Goal: Information Seeking & Learning: Learn about a topic

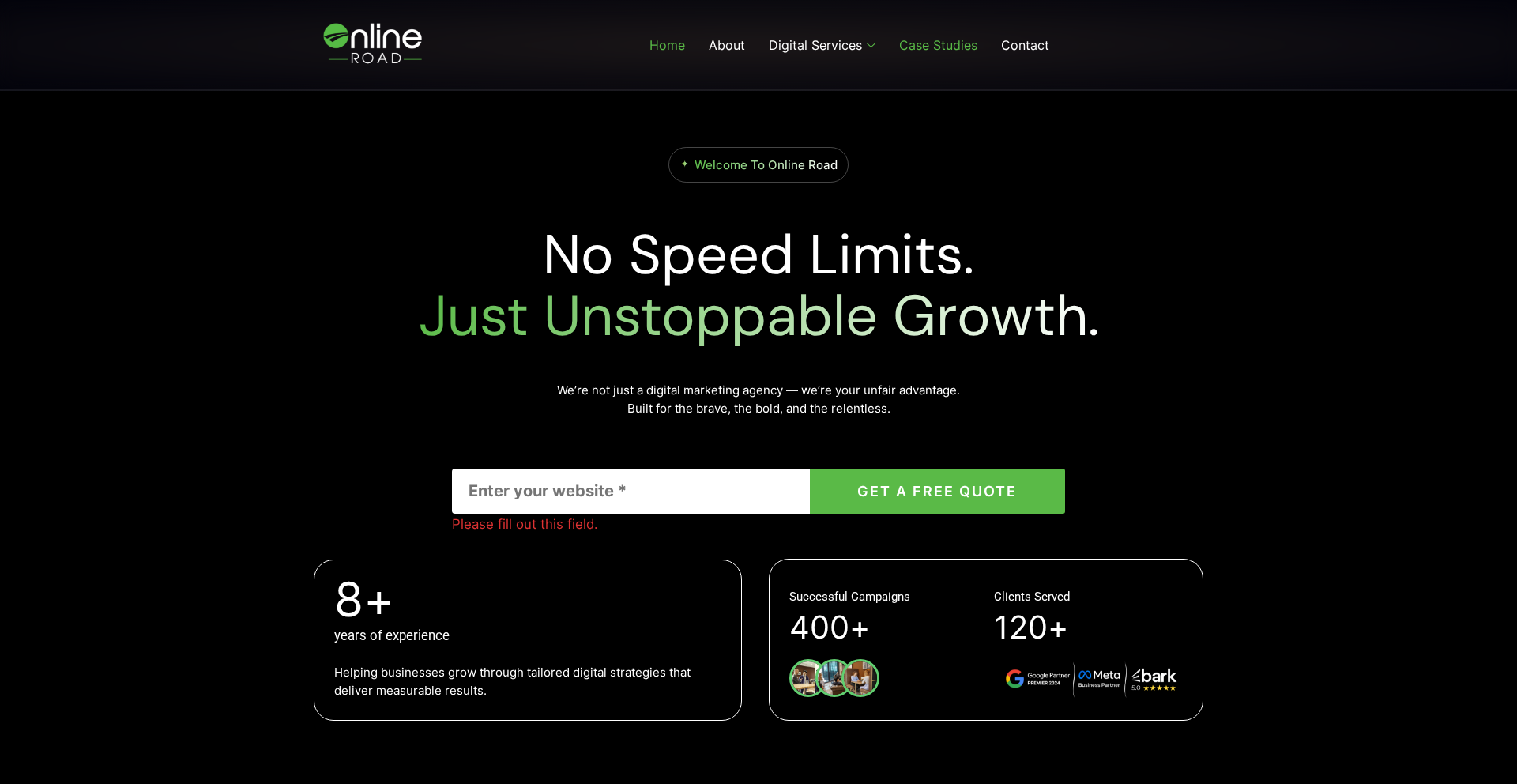
click at [947, 53] on link "Case Studies" at bounding box center [938, 45] width 102 height 63
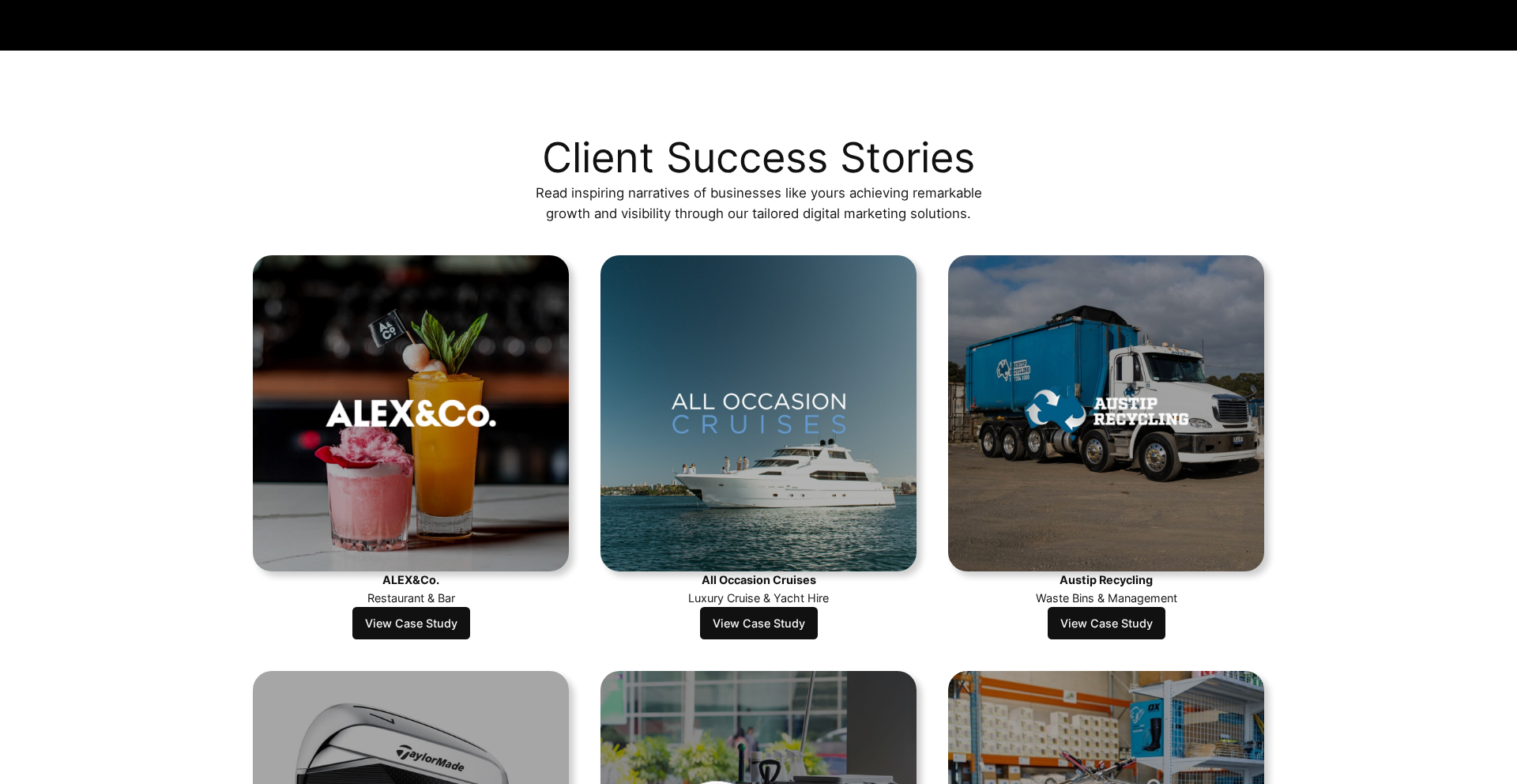
scroll to position [352, 0]
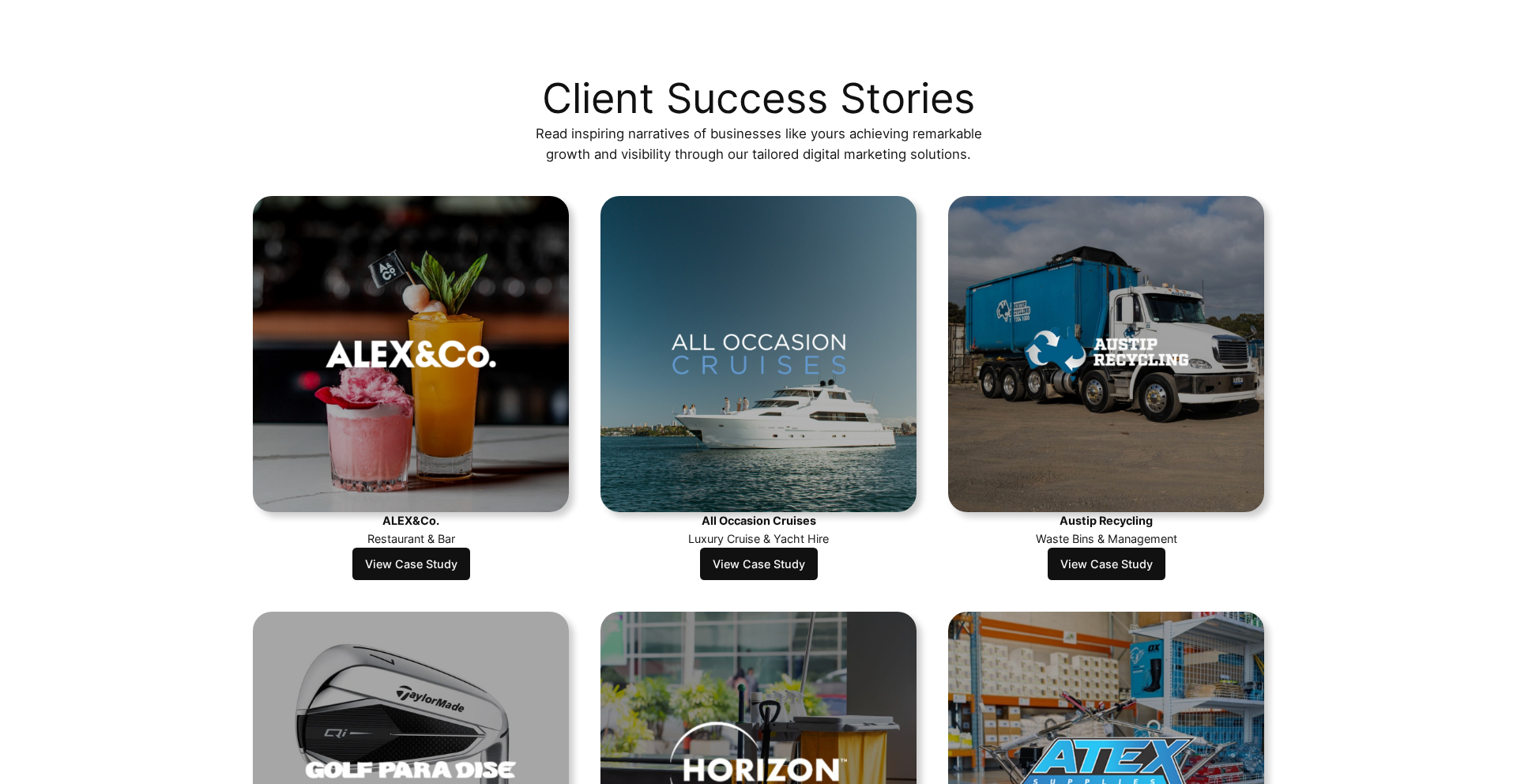
click at [411, 554] on link "View Case Study" at bounding box center [412, 563] width 118 height 33
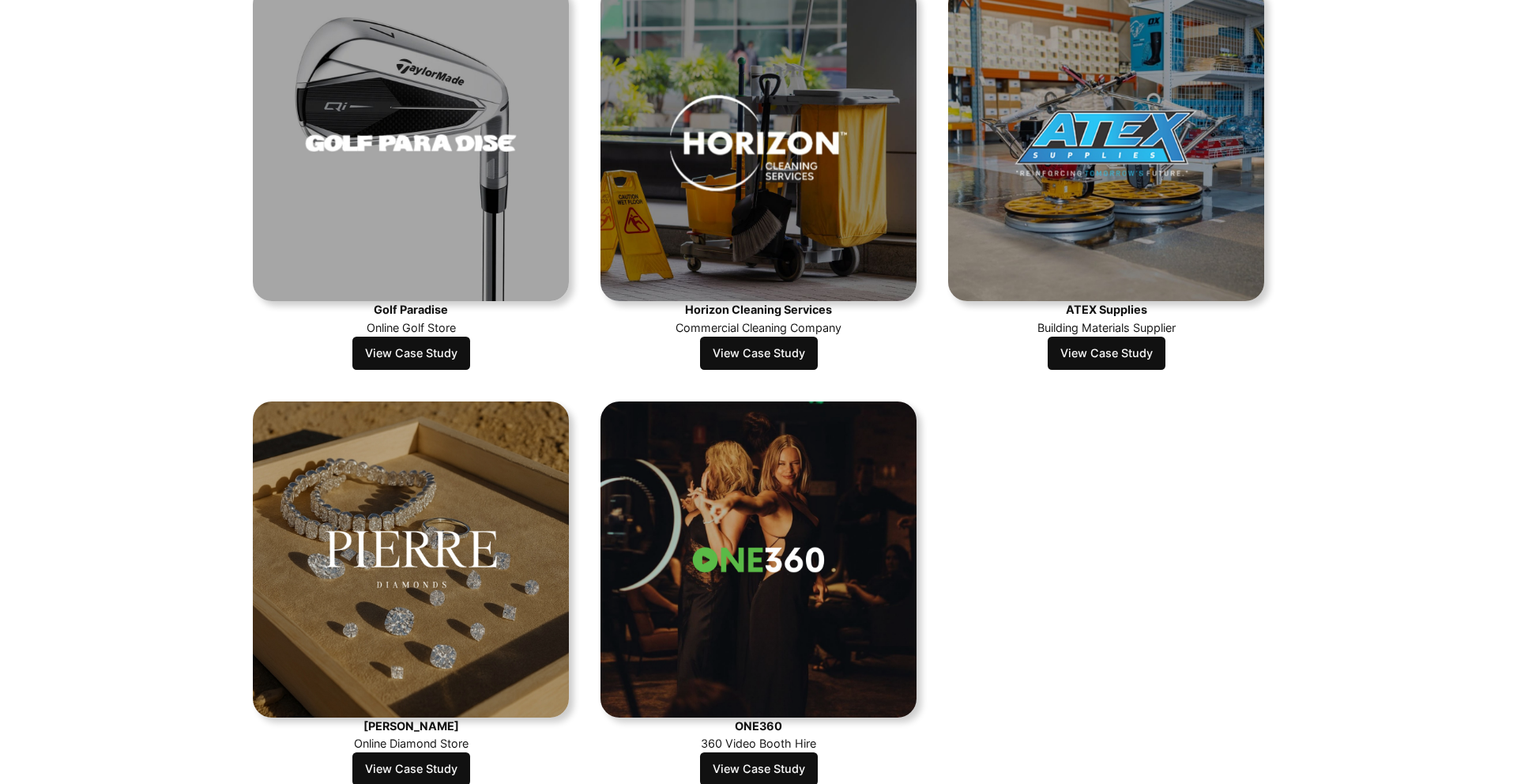
scroll to position [1312, 0]
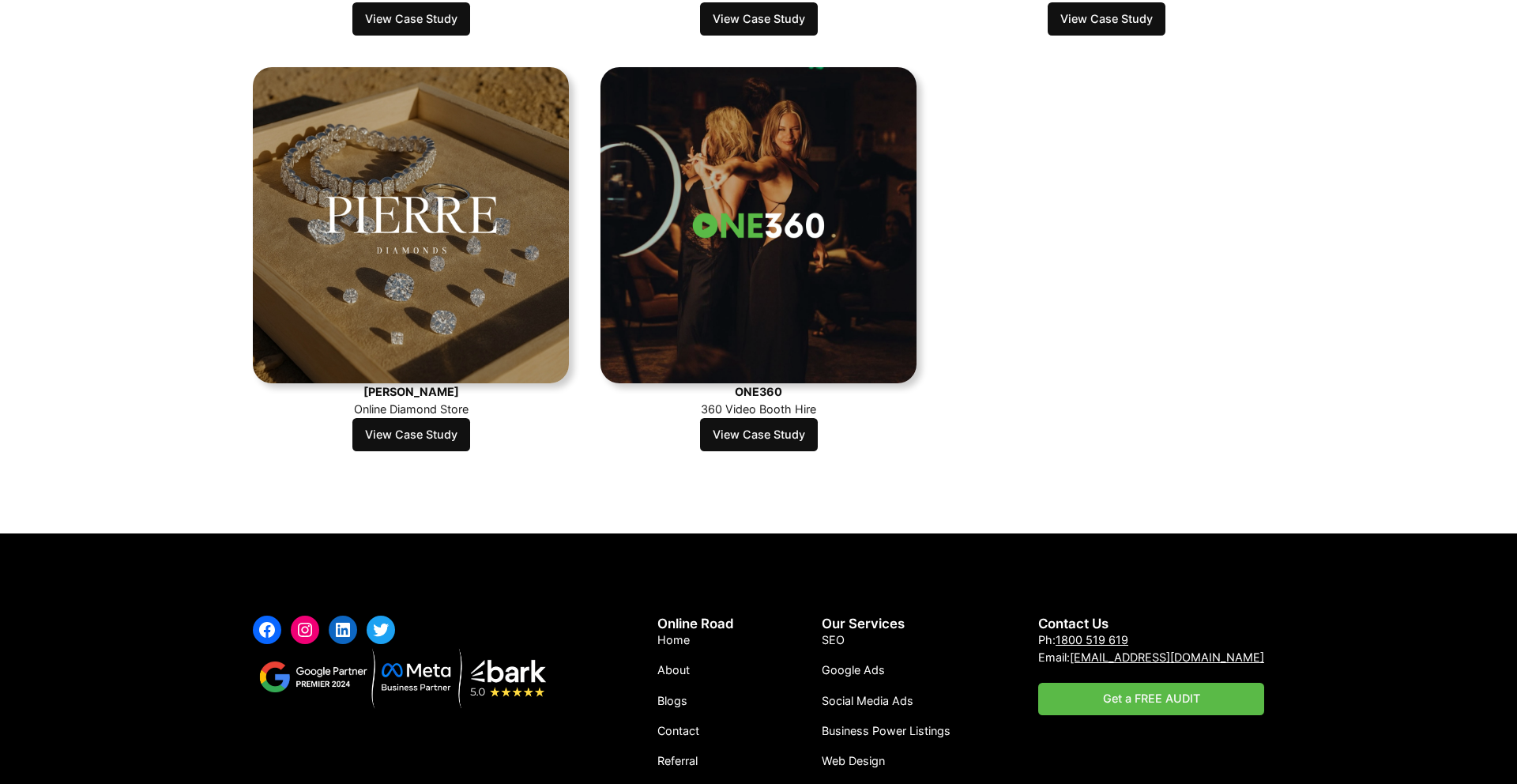
click at [425, 439] on link "View Case Study" at bounding box center [412, 434] width 118 height 33
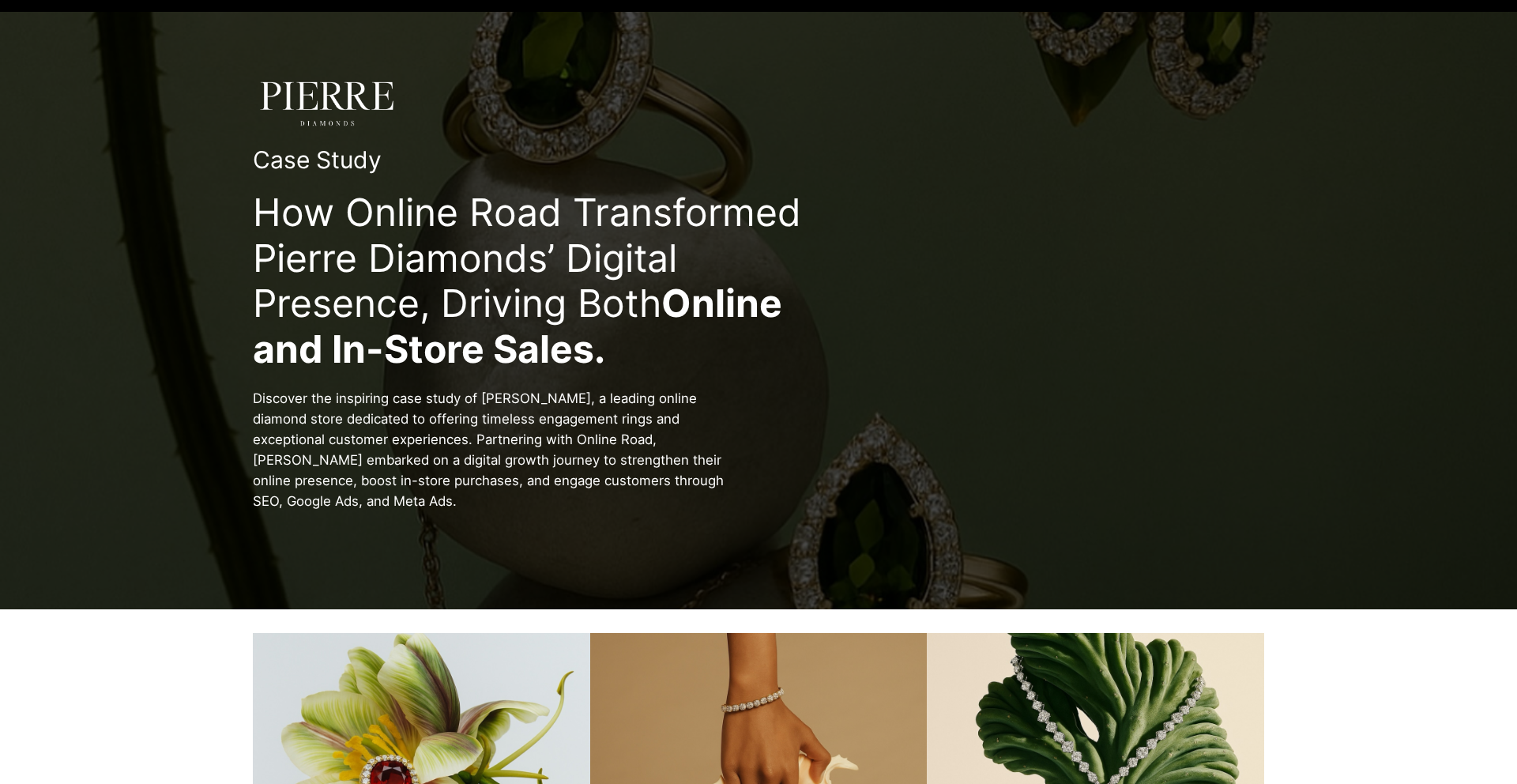
click at [820, 217] on h2 "How Online Road Transformed Pierre Diamonds’ Digital Presence, Driving Both Onl…" at bounding box center [557, 281] width 607 height 182
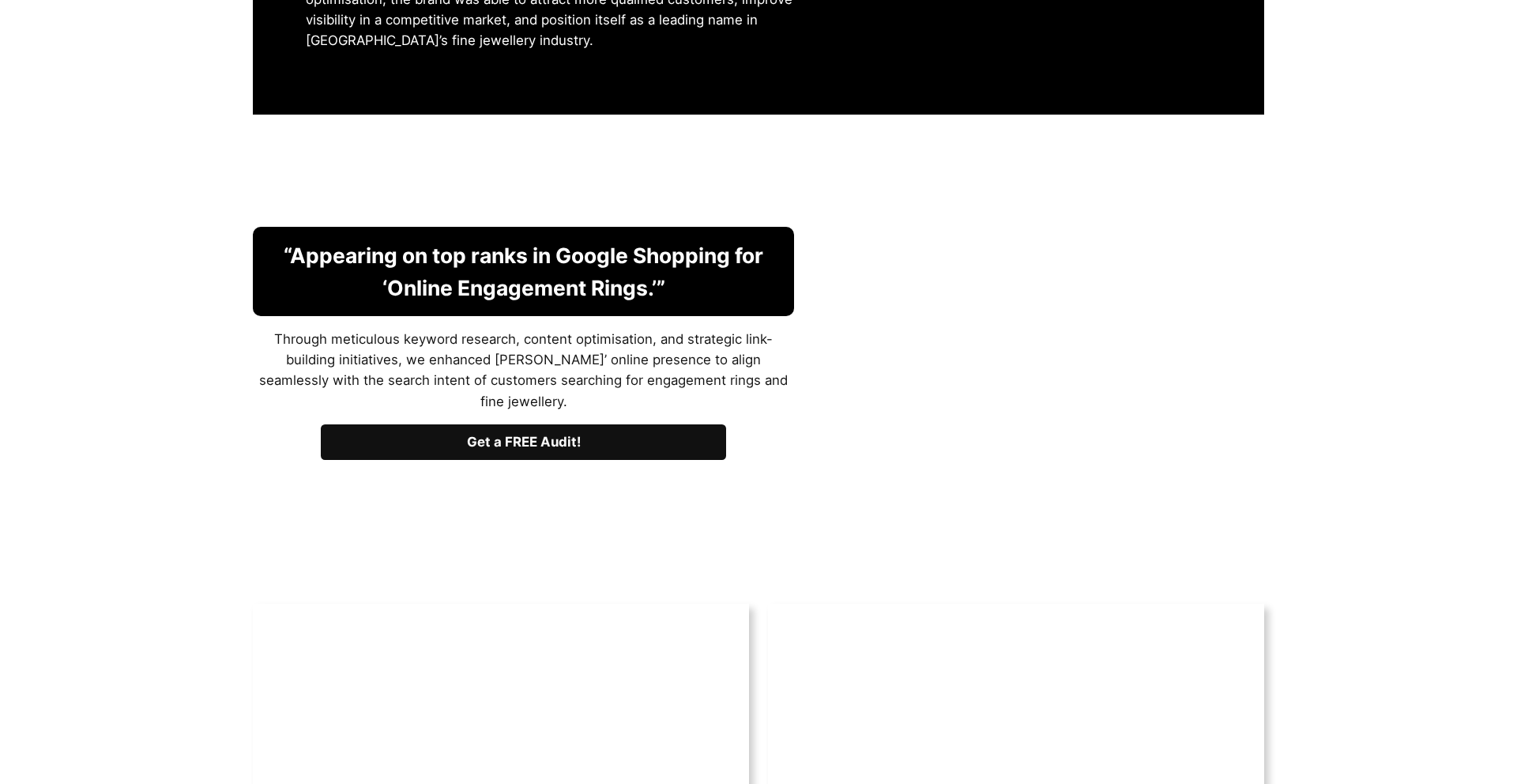
scroll to position [2742, 0]
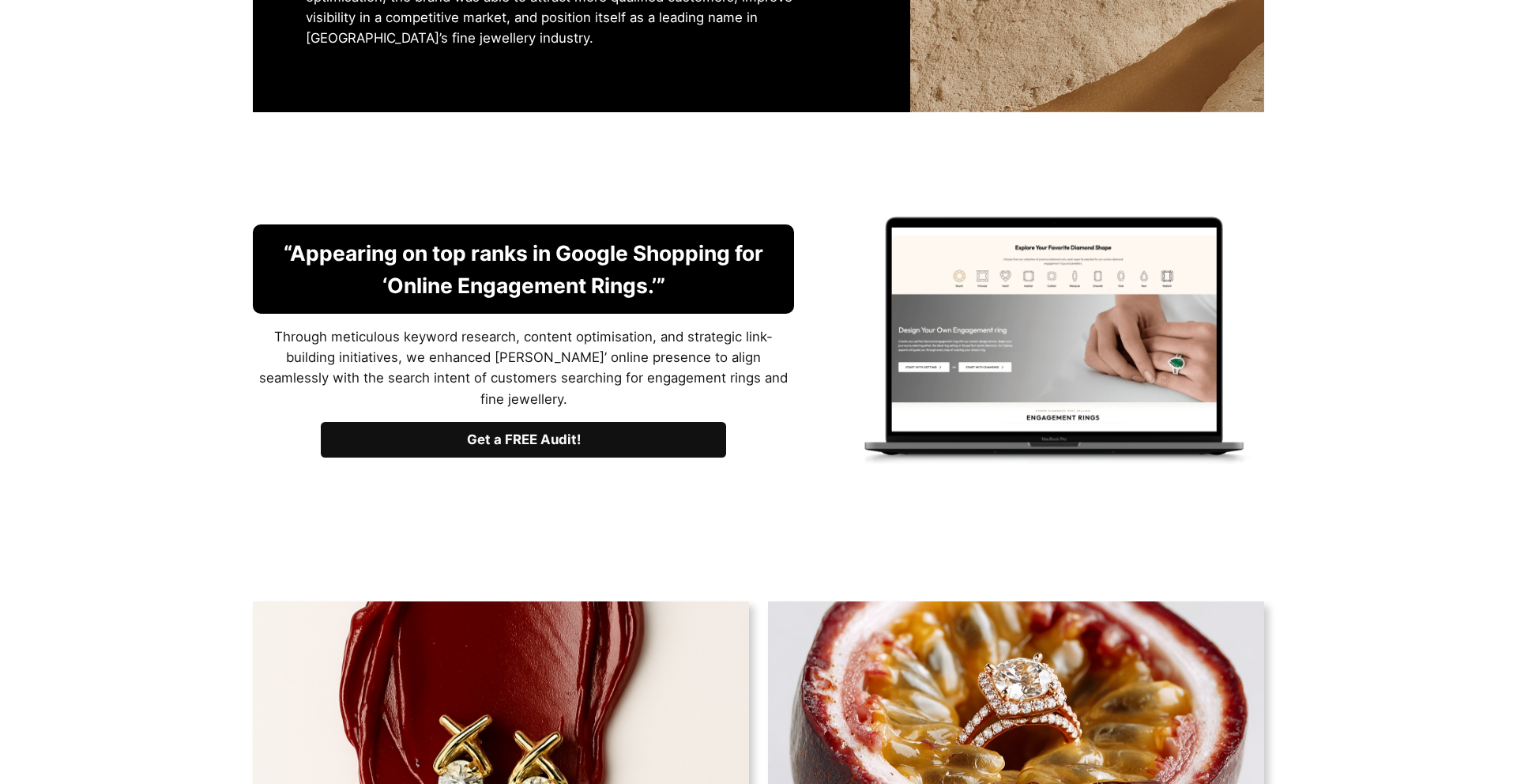
click at [421, 423] on link "Get a FREE Audit!" at bounding box center [524, 439] width 406 height 35
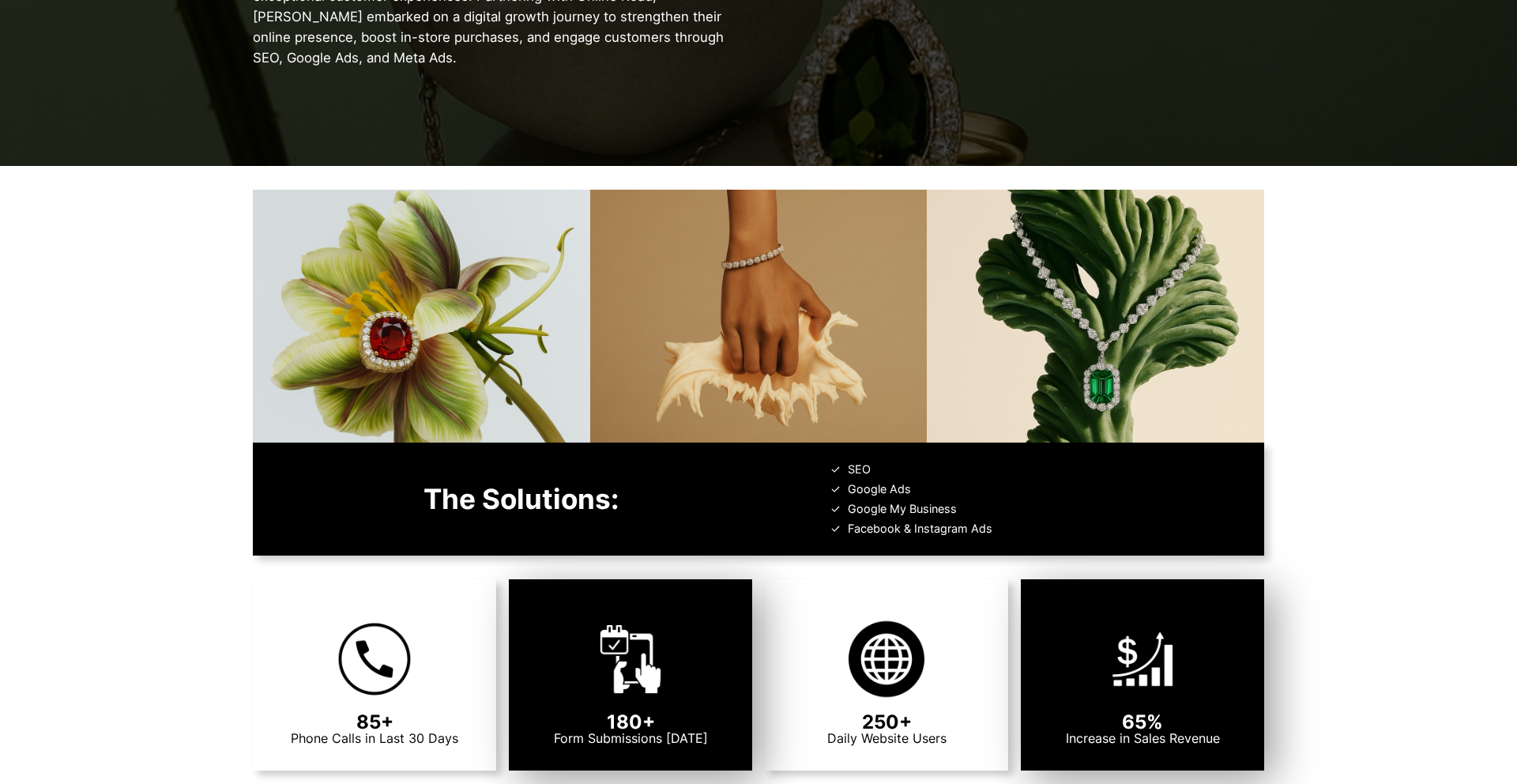
scroll to position [537, 0]
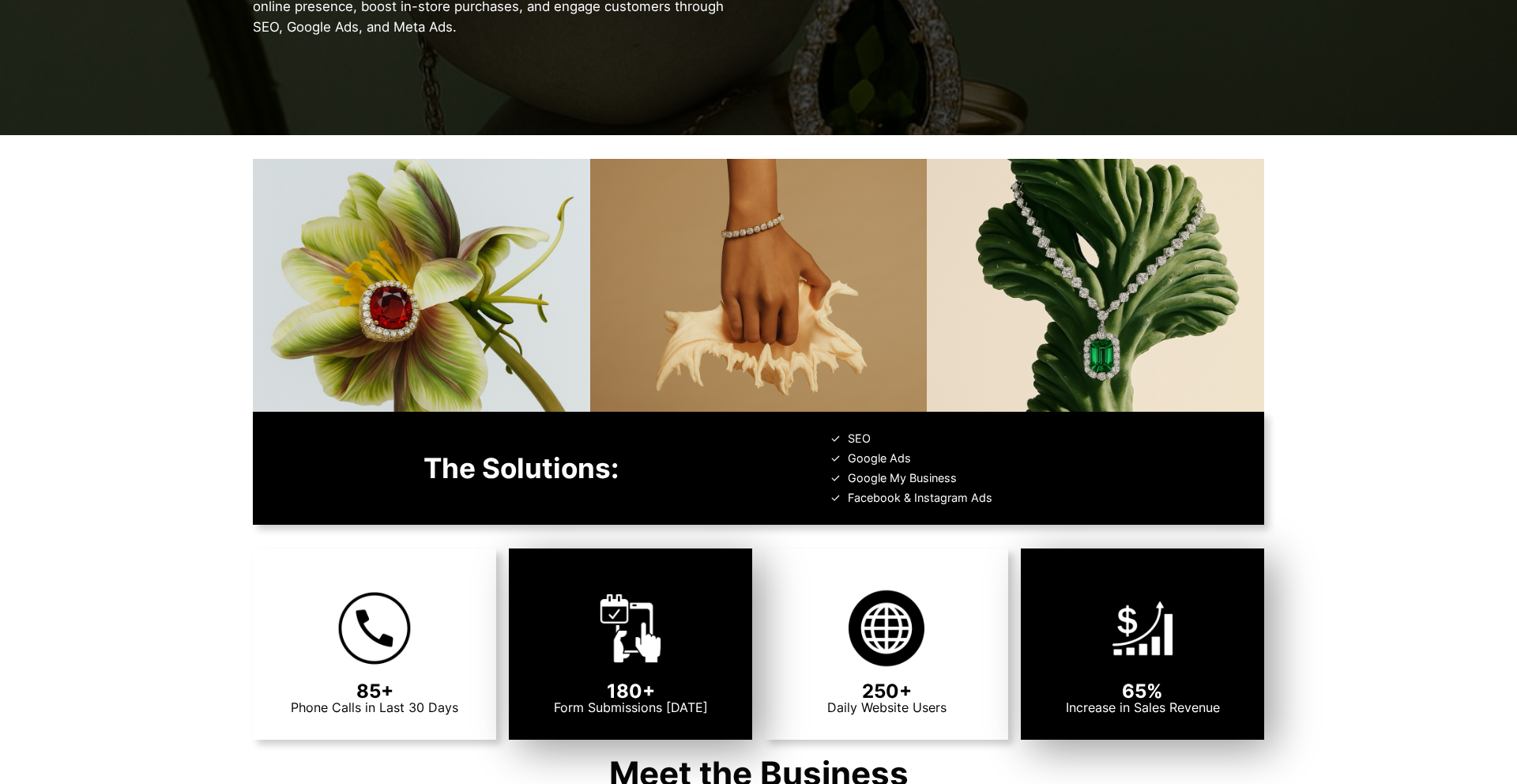
click at [517, 476] on h1 "The Solutions:" at bounding box center [521, 469] width 474 height 25
drag, startPoint x: 885, startPoint y: 486, endPoint x: 948, endPoint y: 516, distance: 69.8
click at [948, 516] on div "The Solutions: SEO Google Ads Google My Business Facebook & Instagram Ads" at bounding box center [758, 468] width 1011 height 113
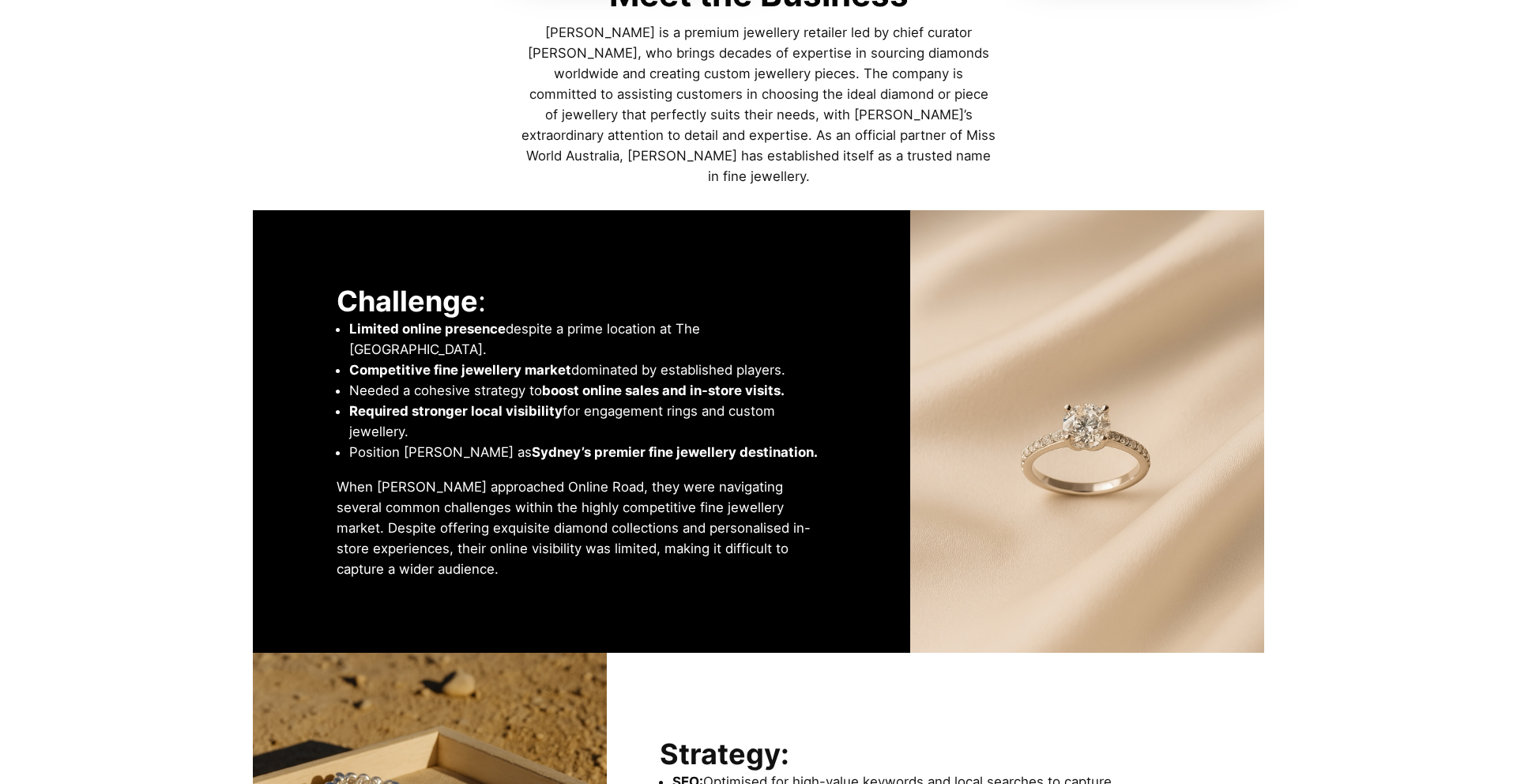
scroll to position [1404, 0]
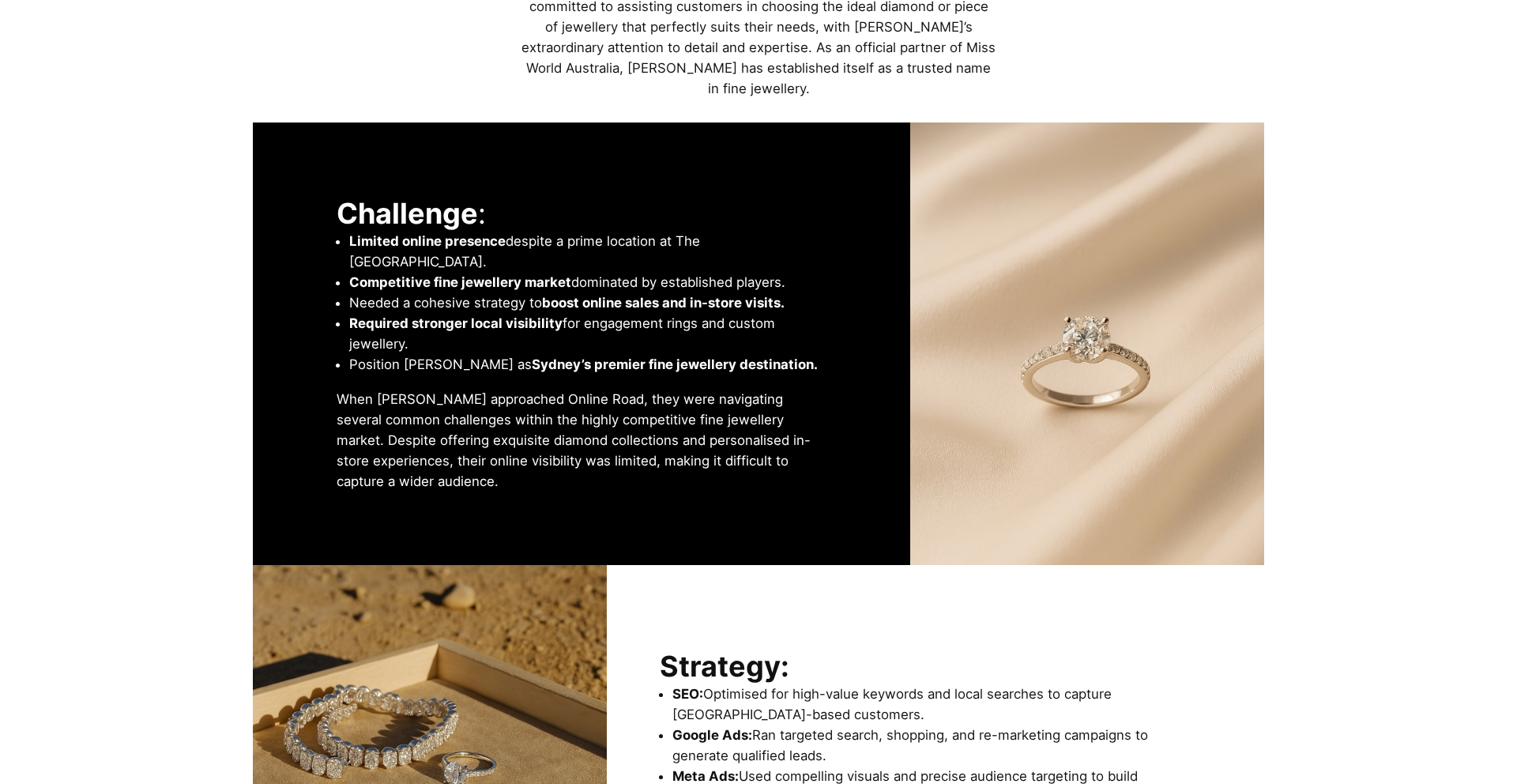
drag, startPoint x: 521, startPoint y: 340, endPoint x: 622, endPoint y: 409, distance: 122.3
click at [622, 409] on div "Challenge : Limited online presence despite a prime location at The Strand Arca…" at bounding box center [582, 343] width 552 height 348
drag, startPoint x: 634, startPoint y: 412, endPoint x: 1062, endPoint y: 391, distance: 428.5
click at [670, 421] on p "When Pierre Diamonds approached Online Road, they were navigating several commo…" at bounding box center [581, 440] width 490 height 103
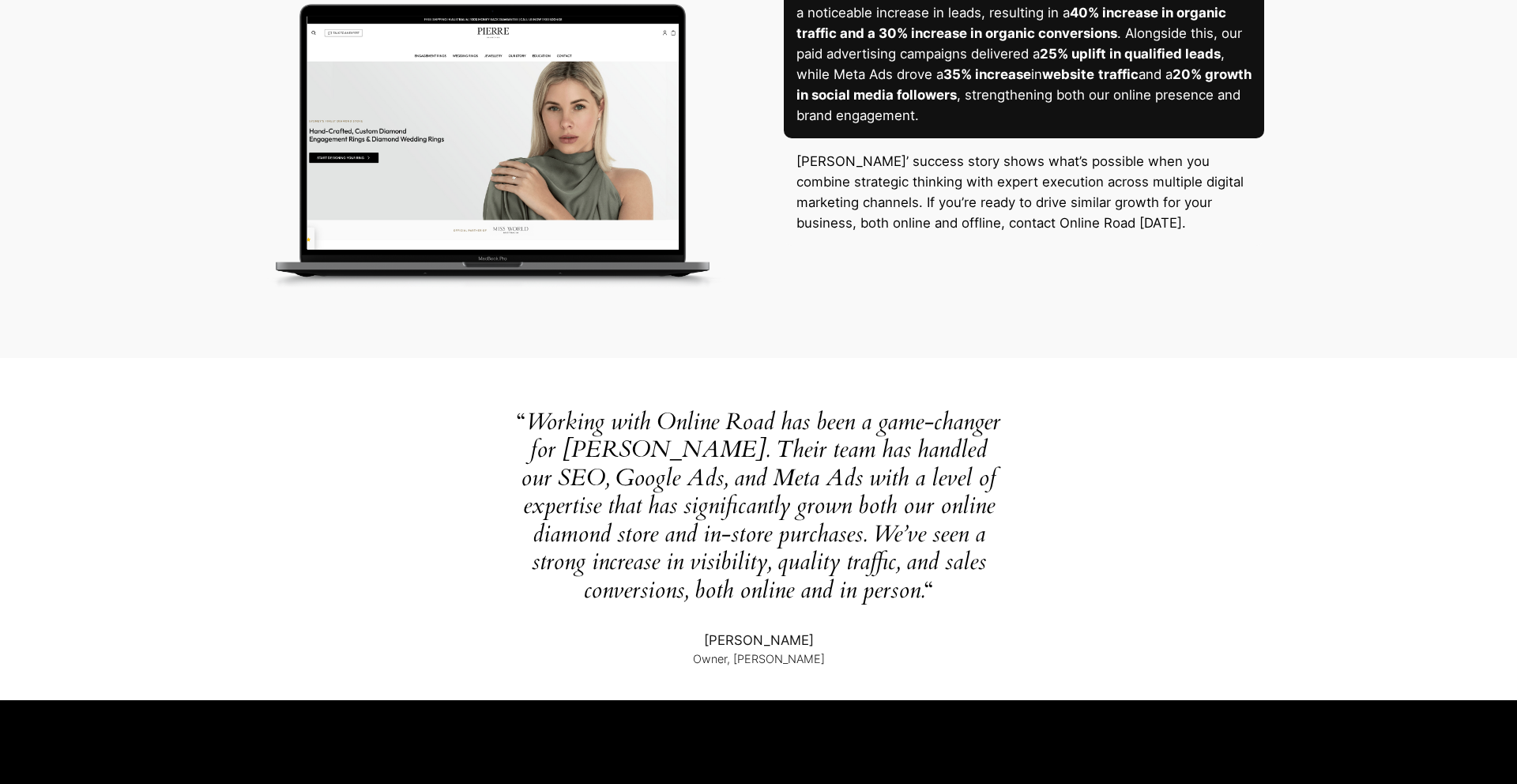
scroll to position [3783, 0]
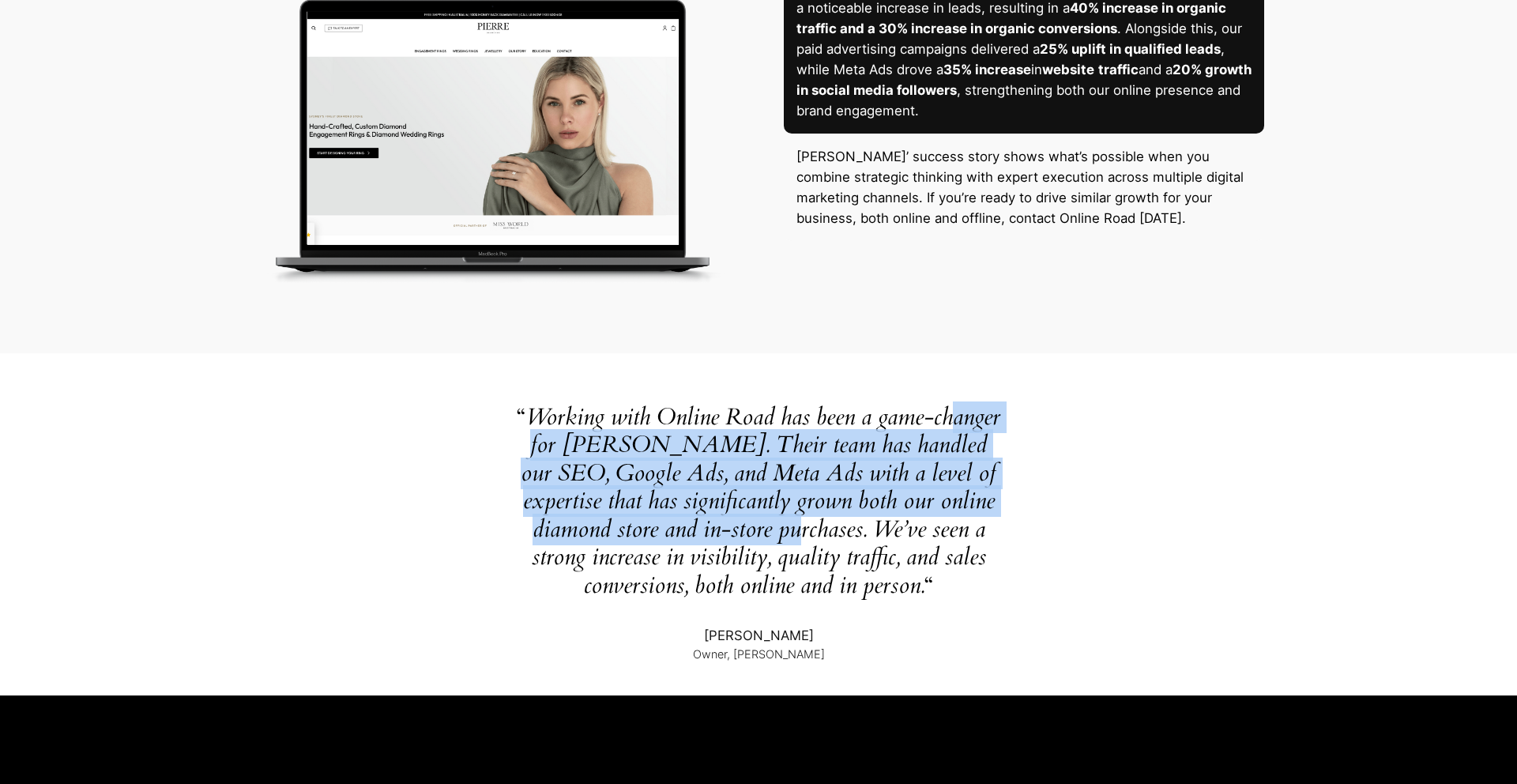
drag, startPoint x: 538, startPoint y: 422, endPoint x: 783, endPoint y: 517, distance: 262.8
click at [783, 517] on em "Working with Online Road has been a game-changer for Pierre Diamonds. Their tea…" at bounding box center [761, 501] width 480 height 200
click at [784, 518] on em "Working with Online Road has been a game-changer for Pierre Diamonds. Their tea…" at bounding box center [761, 501] width 480 height 200
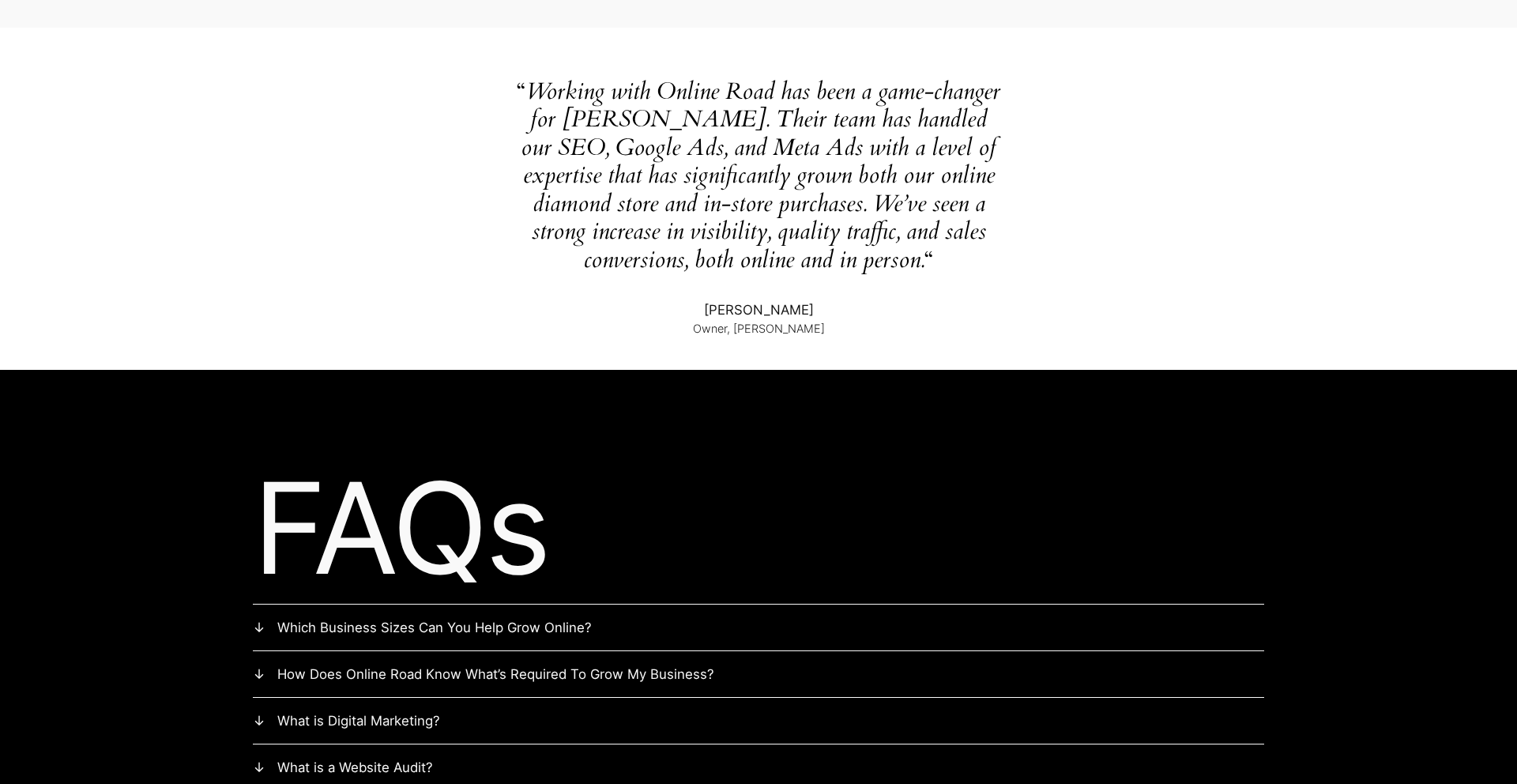
scroll to position [4187, 0]
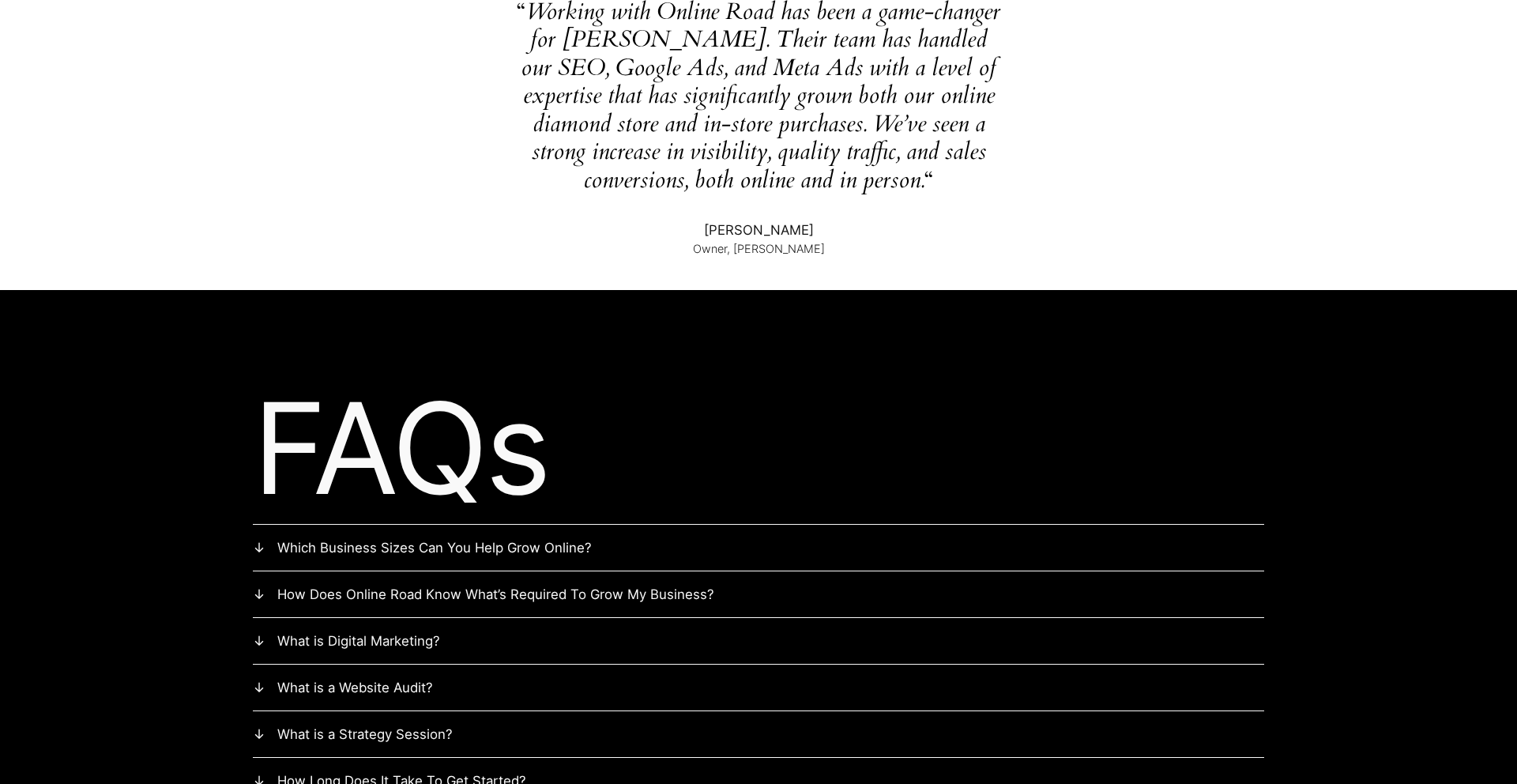
click at [556, 408] on h2 "FAQs" at bounding box center [758, 448] width 1011 height 152
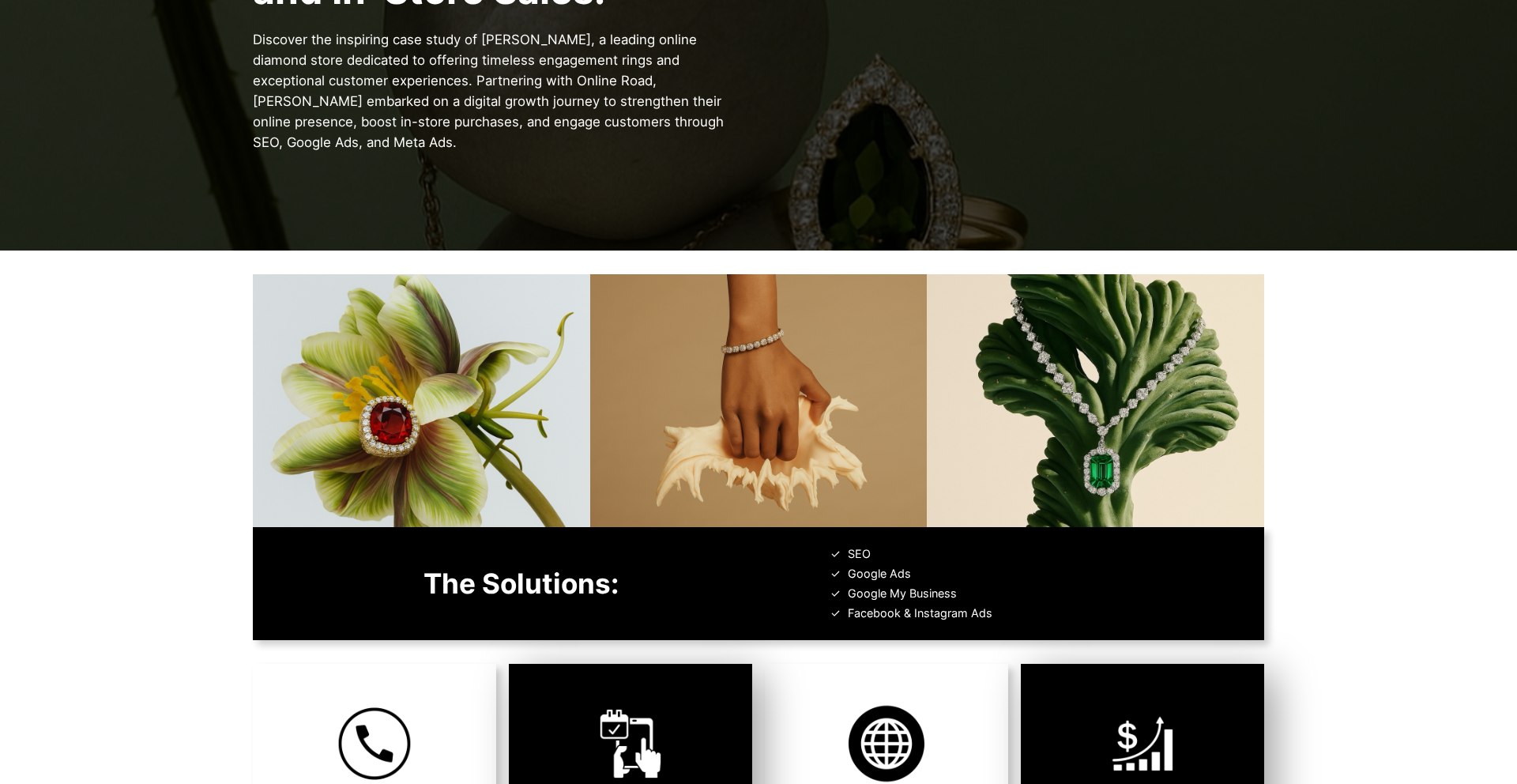
scroll to position [0, 0]
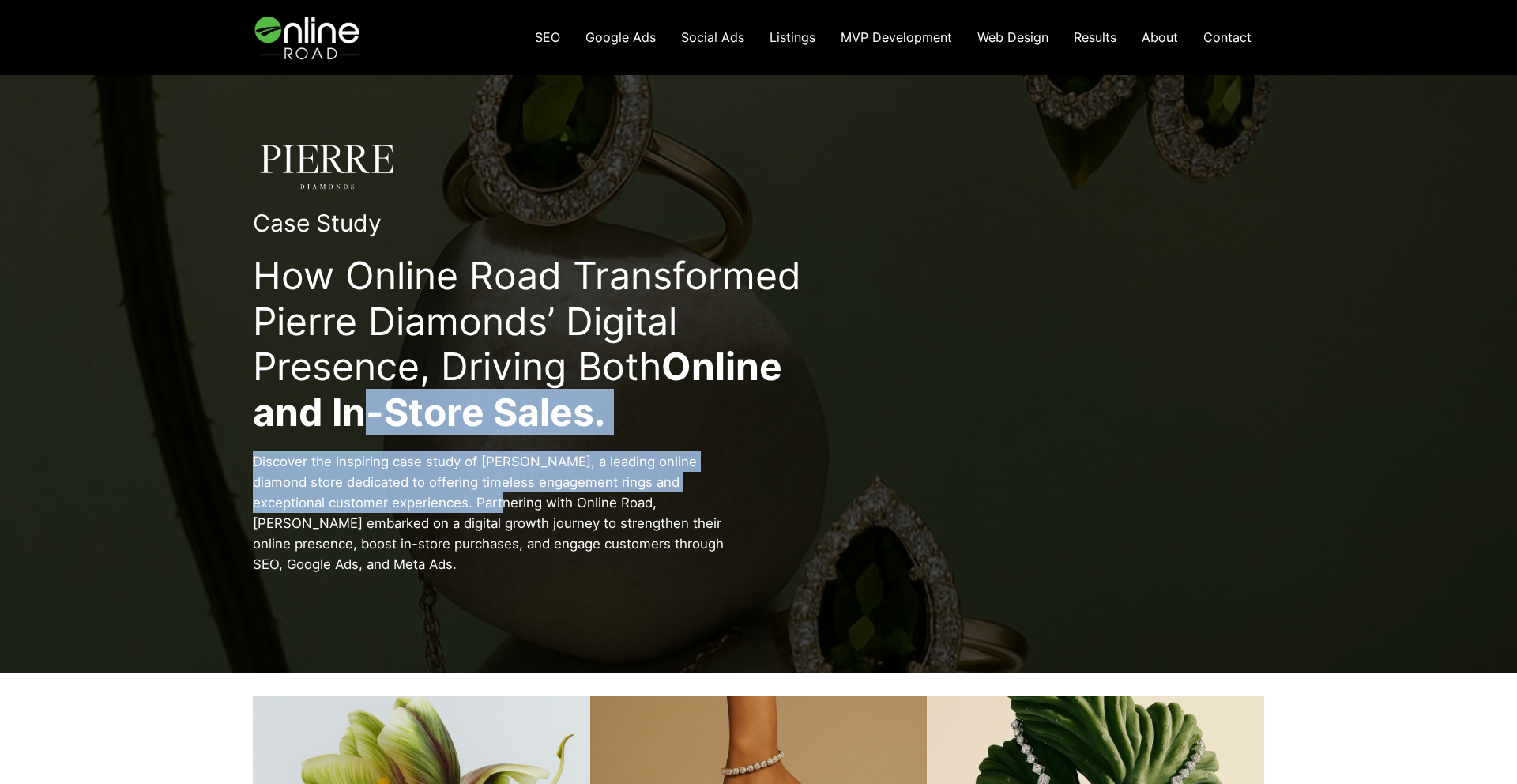
drag, startPoint x: 357, startPoint y: 409, endPoint x: 491, endPoint y: 499, distance: 161.4
click at [491, 499] on div "Case Study How Online Road Transformed Pierre Diamonds’ Digital Presence, Drivi…" at bounding box center [758, 357] width 1353 height 464
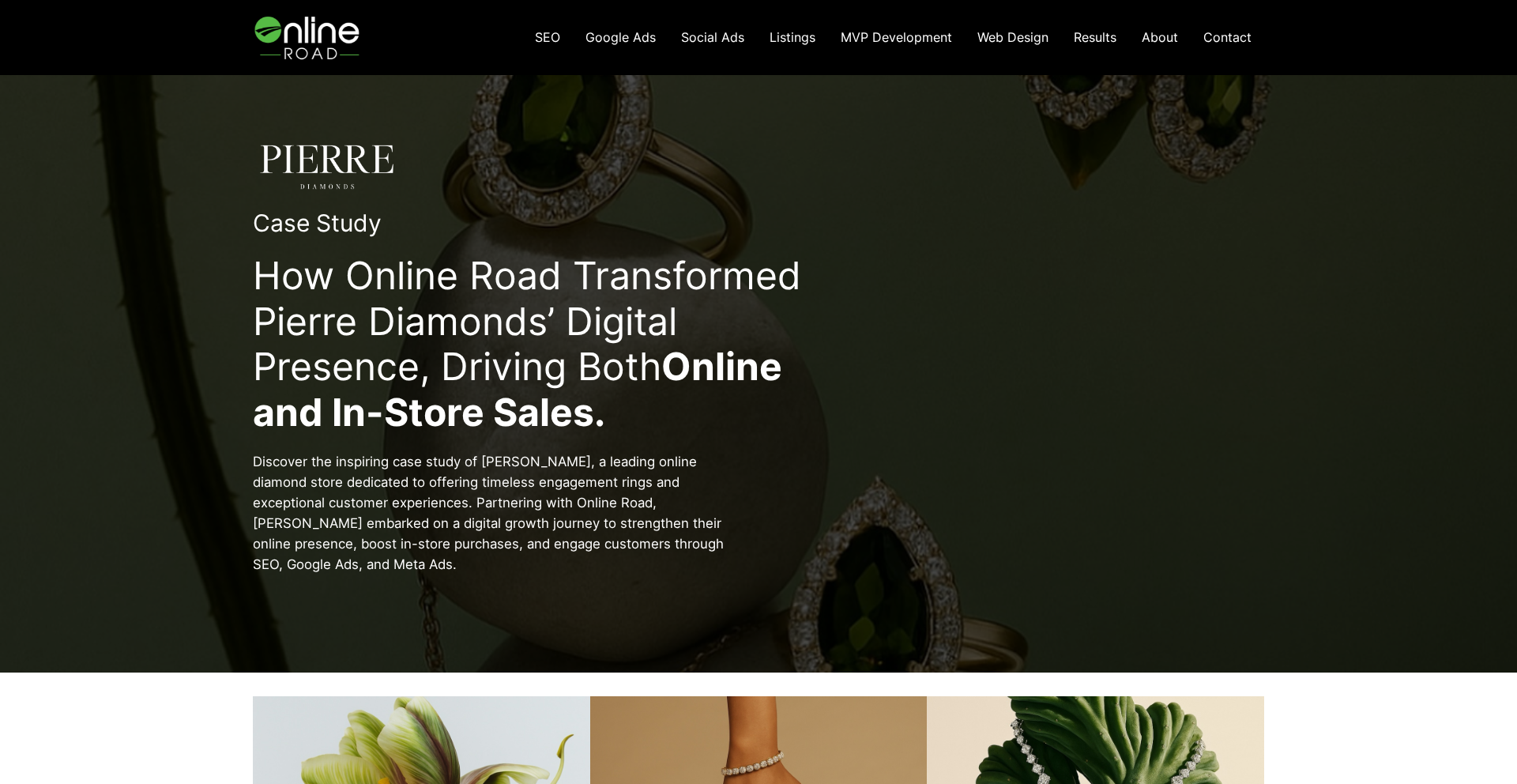
click at [492, 499] on p "Discover the inspiring case study of Pierre Diamonds, a leading online diamond …" at bounding box center [498, 513] width 490 height 123
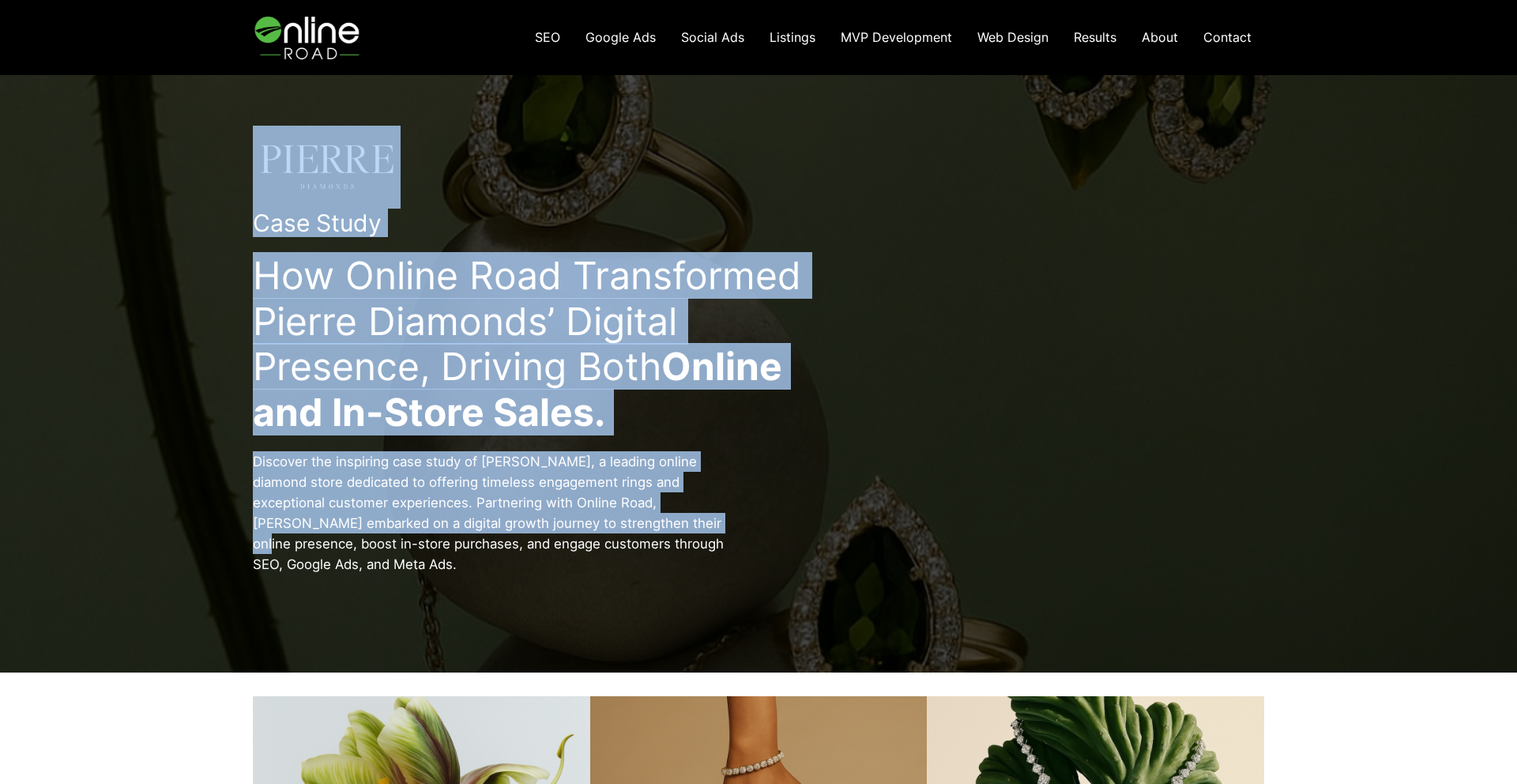
drag, startPoint x: 255, startPoint y: 170, endPoint x: 672, endPoint y: 523, distance: 546.3
click at [672, 523] on div "Case Study How Online Road Transformed Pierre Diamonds’ Digital Presence, Drivi…" at bounding box center [758, 357] width 1353 height 464
click at [672, 523] on p "Discover the inspiring case study of Pierre Diamonds, a leading online diamond …" at bounding box center [498, 513] width 490 height 123
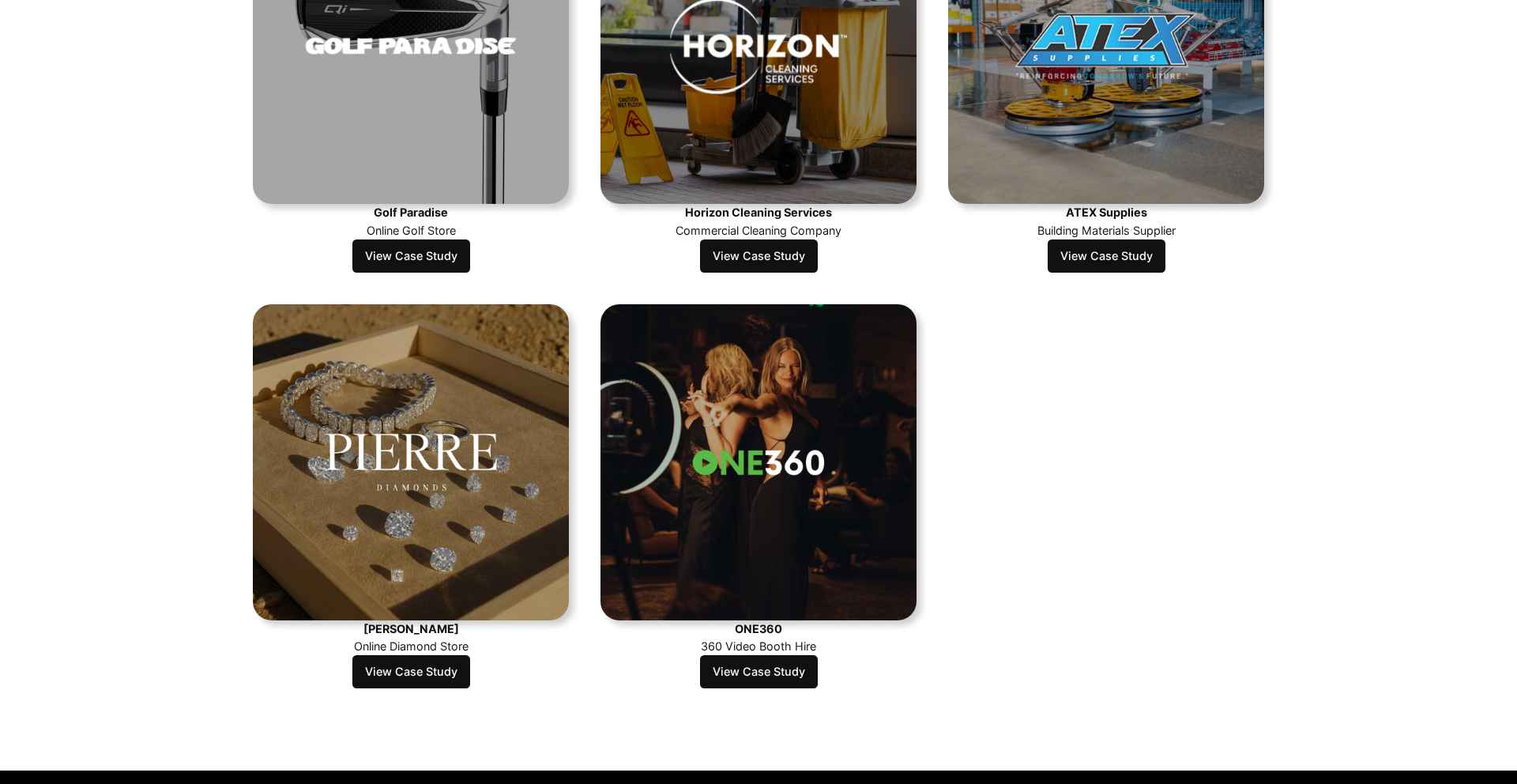
scroll to position [1089, 0]
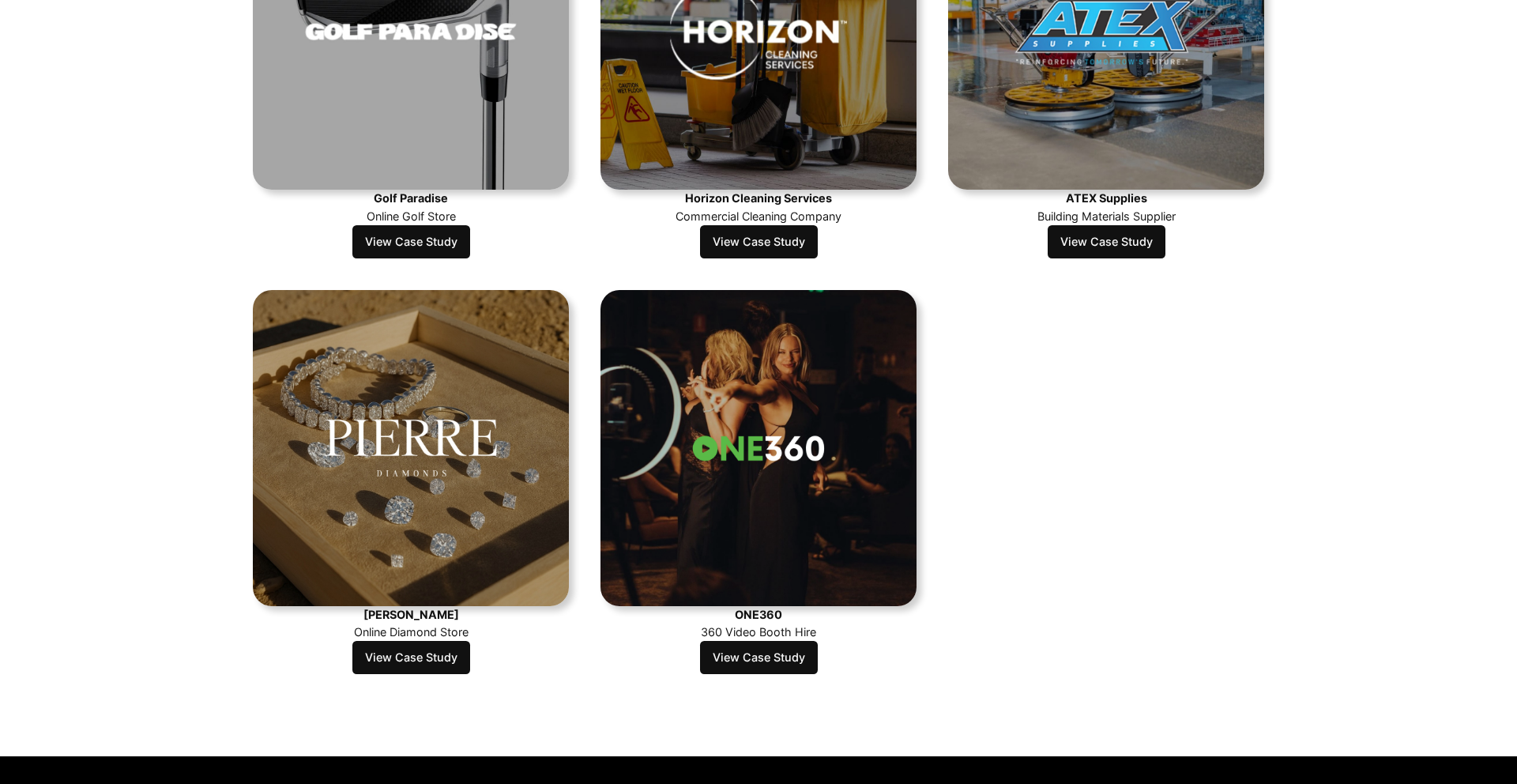
click at [767, 659] on link "View Case Study" at bounding box center [759, 657] width 118 height 33
